Goal: Find specific page/section: Find specific page/section

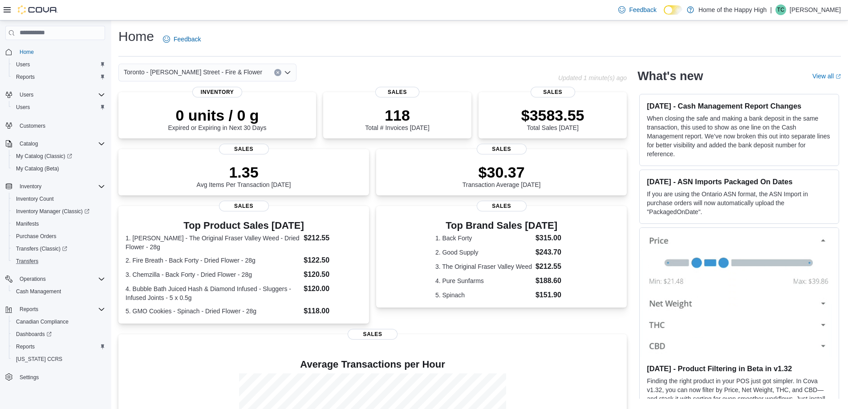
scroll to position [1, 0]
click at [50, 295] on span "Cash Management" at bounding box center [38, 290] width 45 height 11
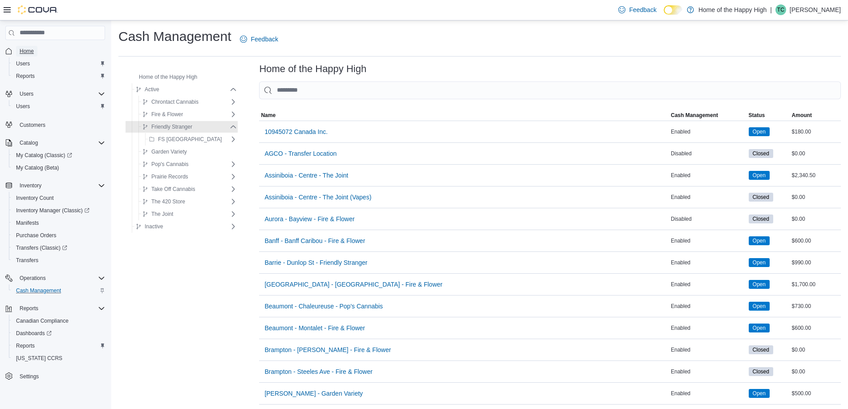
click at [30, 55] on span "Home" at bounding box center [27, 51] width 14 height 7
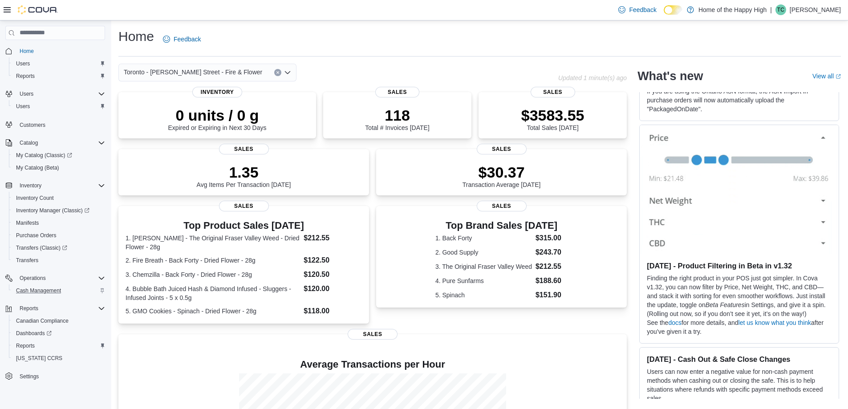
scroll to position [133, 0]
